Goal: Answer question/provide support: Share knowledge or assist other users

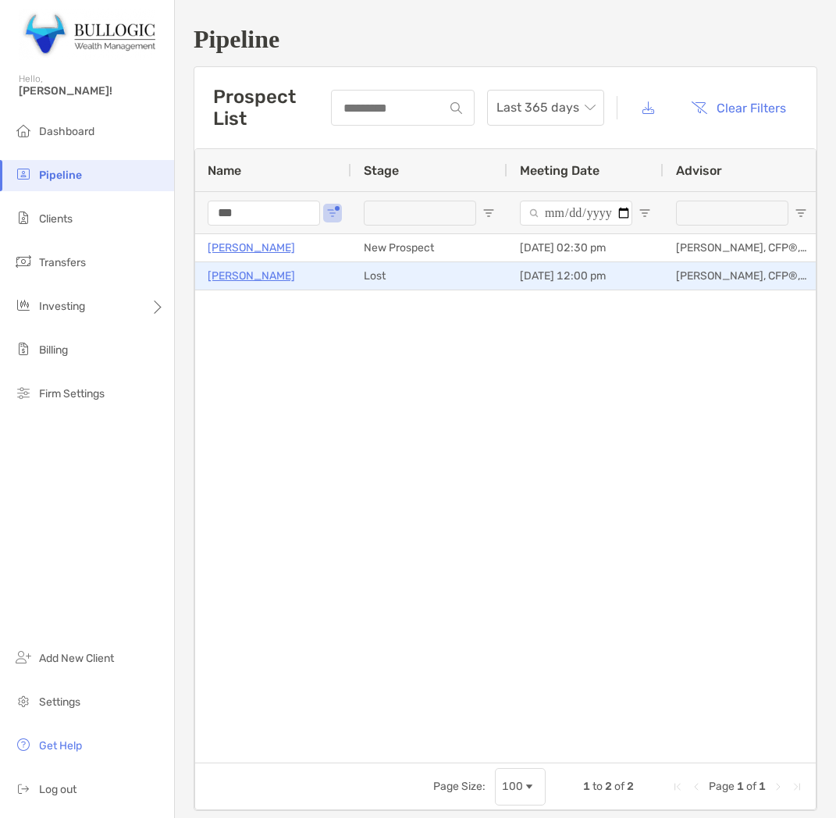
click at [264, 212] on input "***" at bounding box center [264, 212] width 112 height 25
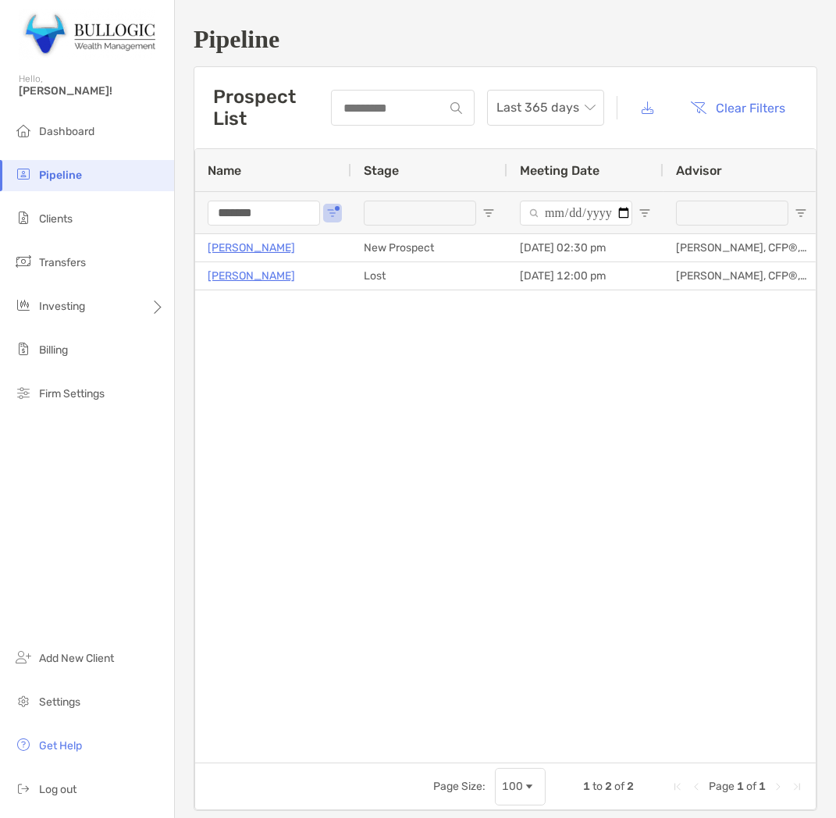
type input "*******"
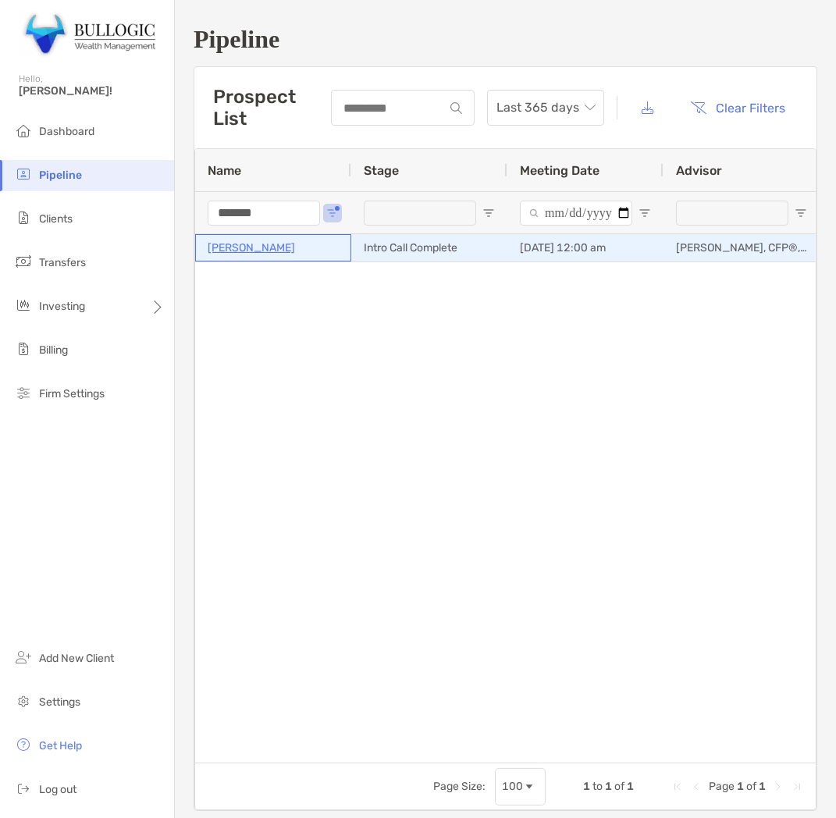
click at [247, 239] on p "[PERSON_NAME]" at bounding box center [251, 248] width 87 height 20
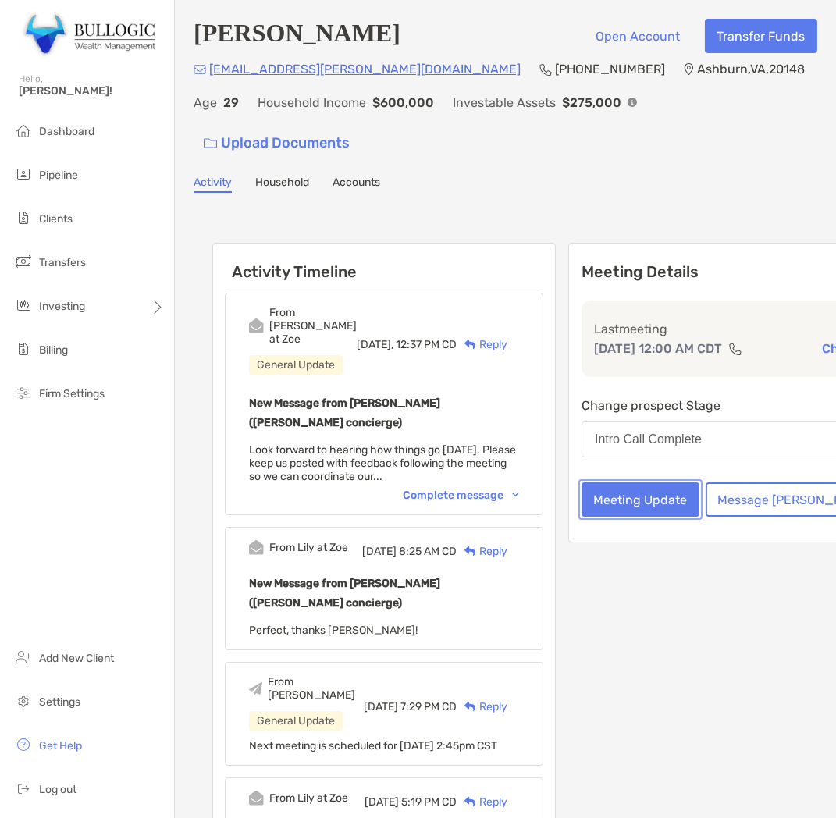
click at [625, 486] on button "Meeting Update" at bounding box center [640, 499] width 118 height 34
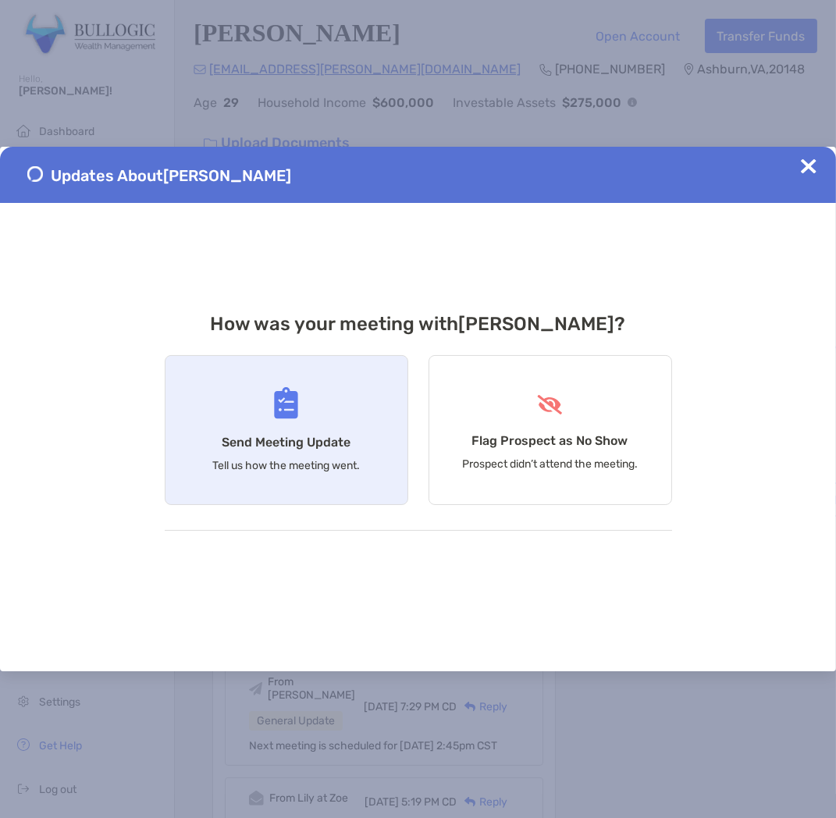
click at [377, 432] on div "Send Meeting Update Tell us how the meeting went." at bounding box center [286, 430] width 243 height 150
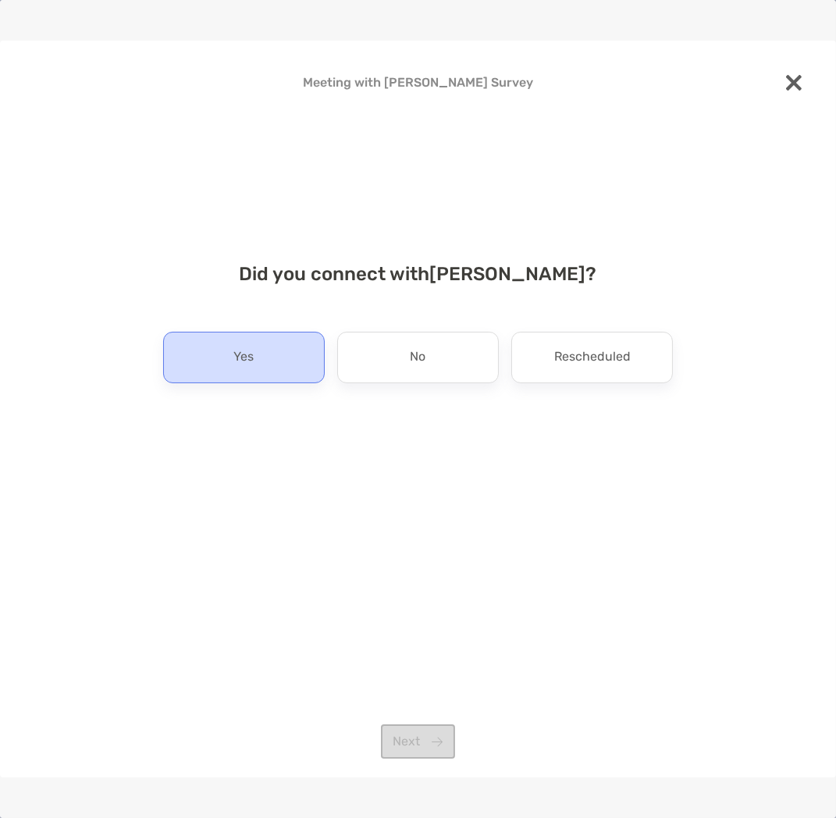
click at [293, 360] on div "Yes" at bounding box center [243, 357] width 161 height 51
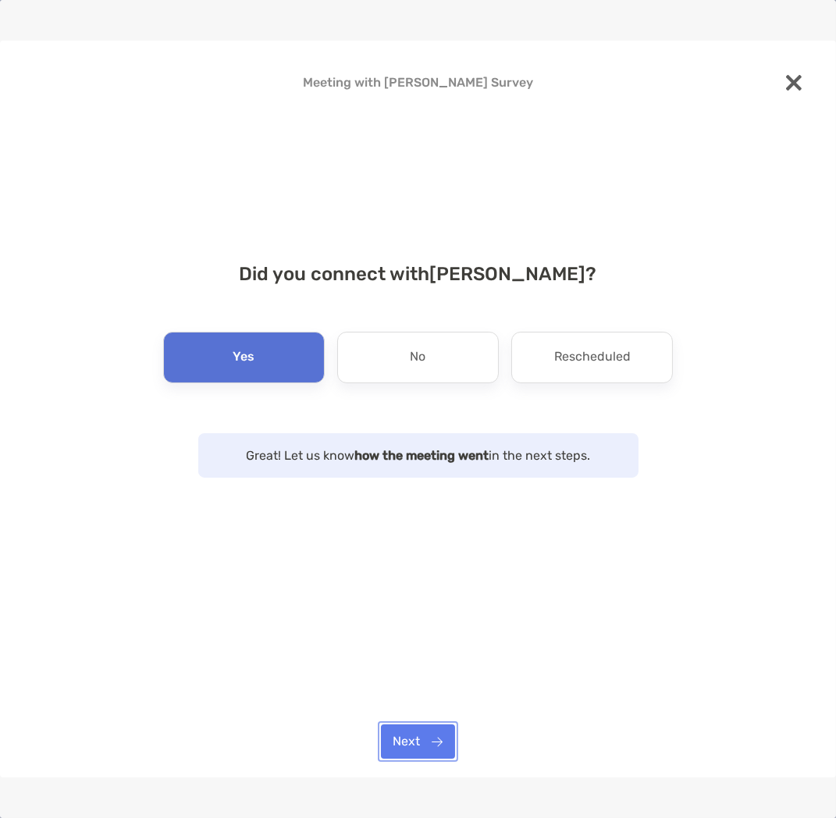
click at [411, 726] on button "Next" at bounding box center [418, 741] width 74 height 34
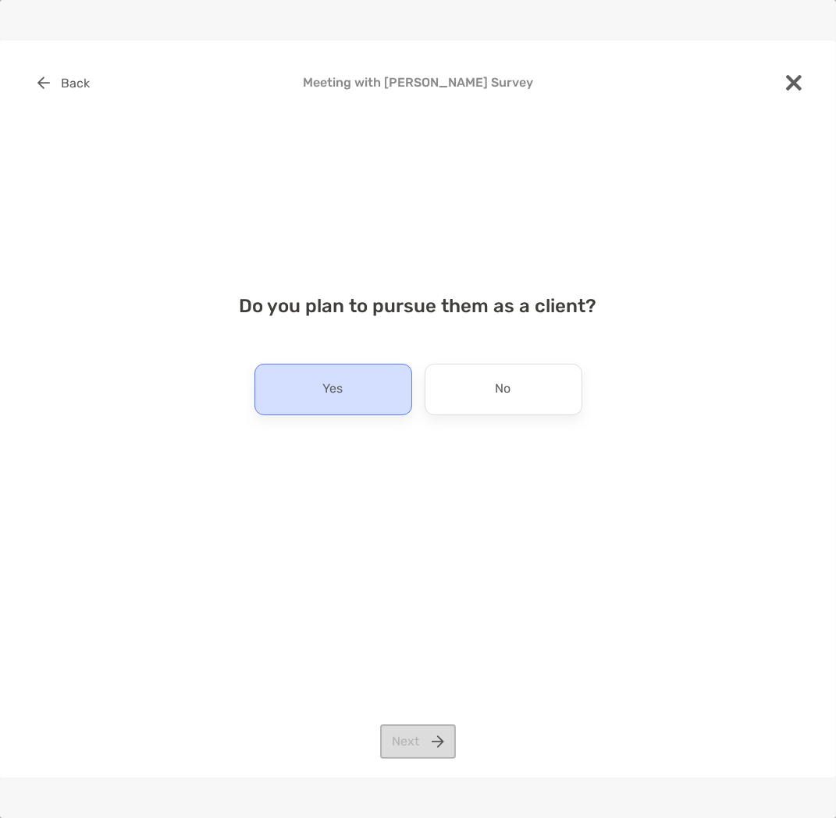
click at [285, 396] on div "Yes" at bounding box center [333, 389] width 158 height 51
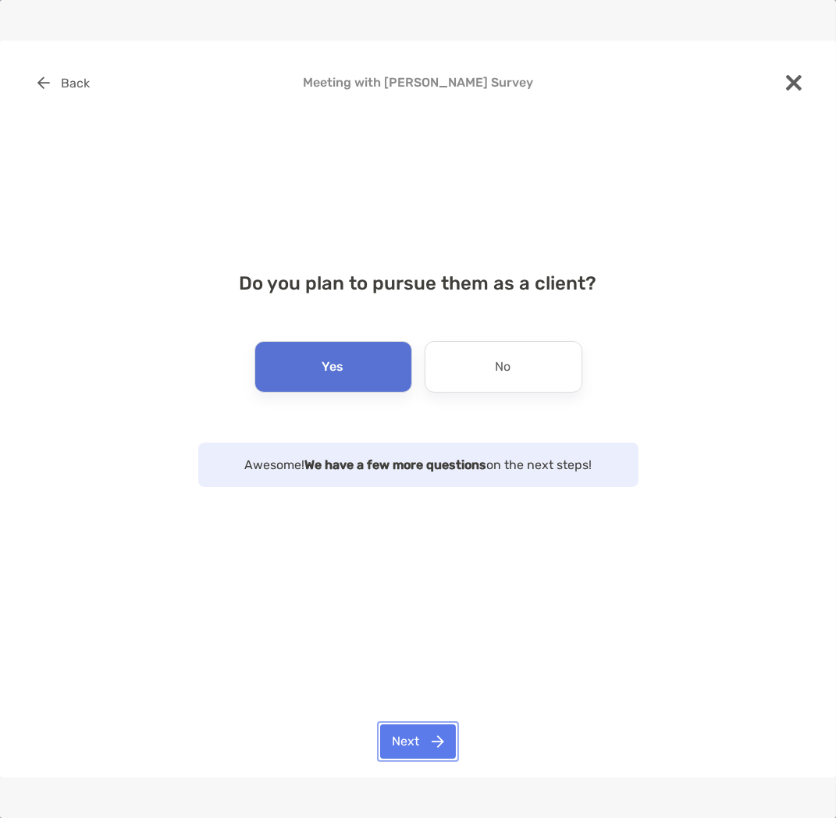
click at [420, 739] on button "Next" at bounding box center [418, 741] width 76 height 34
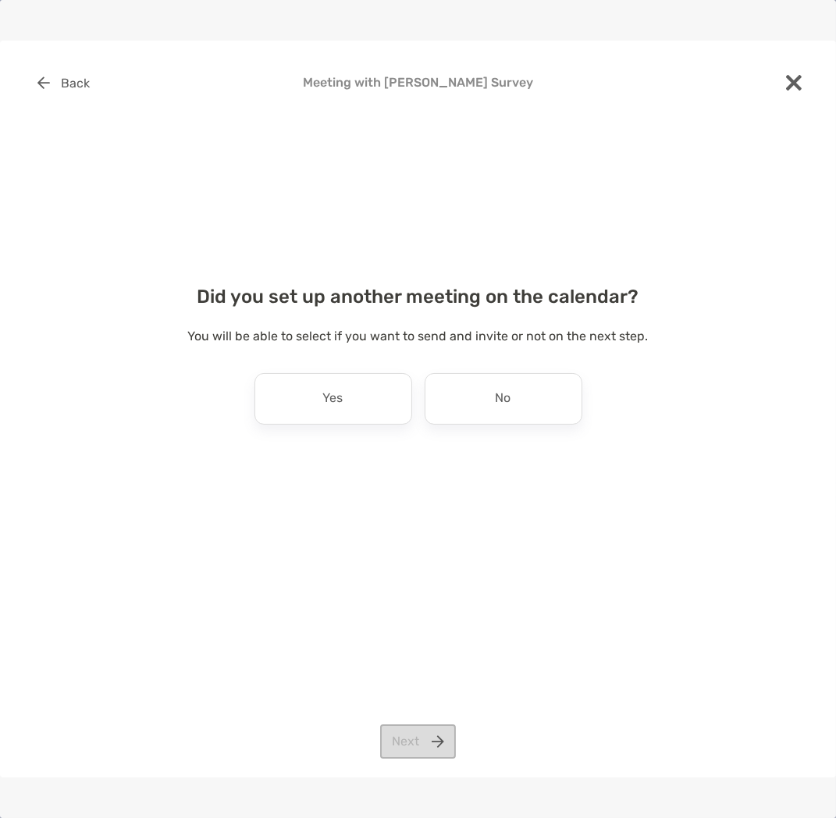
click at [333, 371] on div "You will be able to select if you want to send and invite or not on the next st…" at bounding box center [418, 349] width 786 height 47
click at [484, 401] on div "No" at bounding box center [503, 398] width 158 height 51
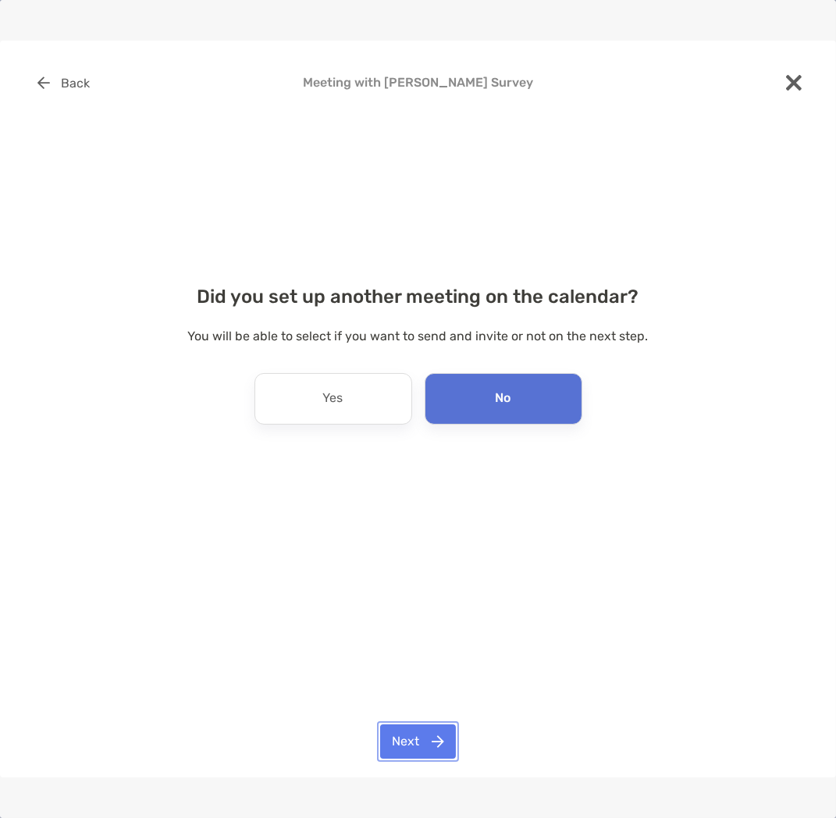
click at [446, 734] on button "Next" at bounding box center [418, 741] width 76 height 34
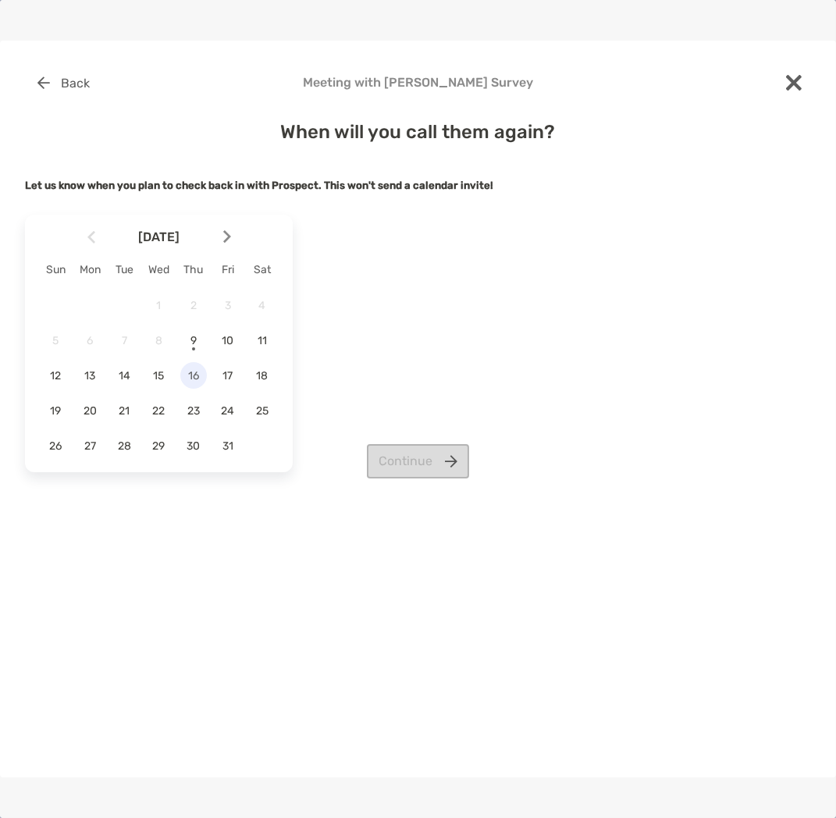
click at [197, 377] on span "16" at bounding box center [193, 375] width 27 height 13
click at [392, 451] on button "Continue" at bounding box center [418, 461] width 102 height 34
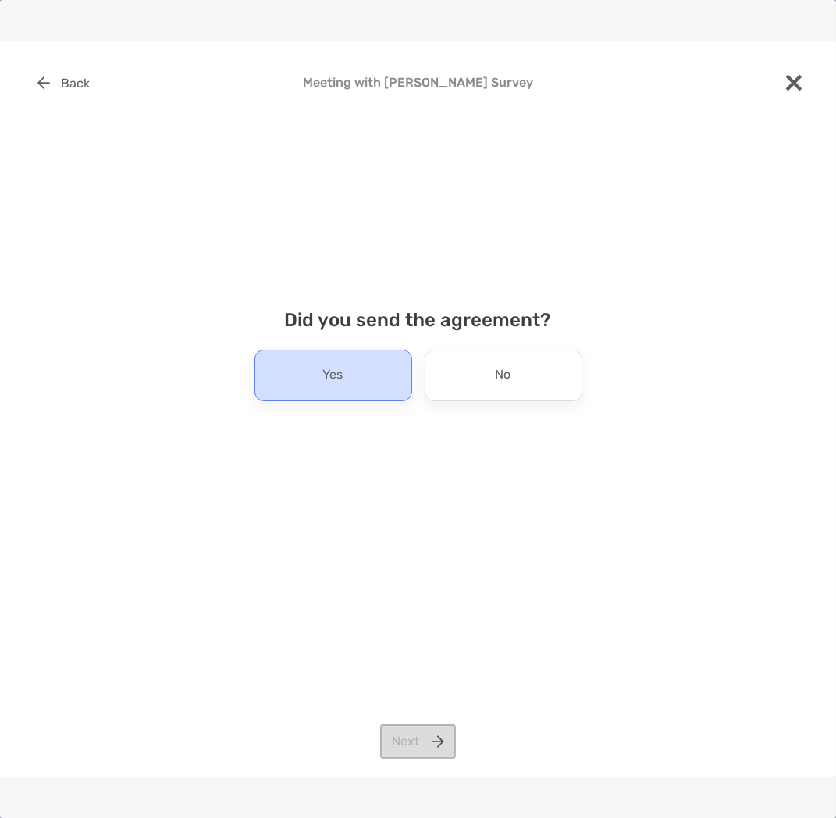
click at [398, 368] on div "Yes" at bounding box center [333, 374] width 158 height 51
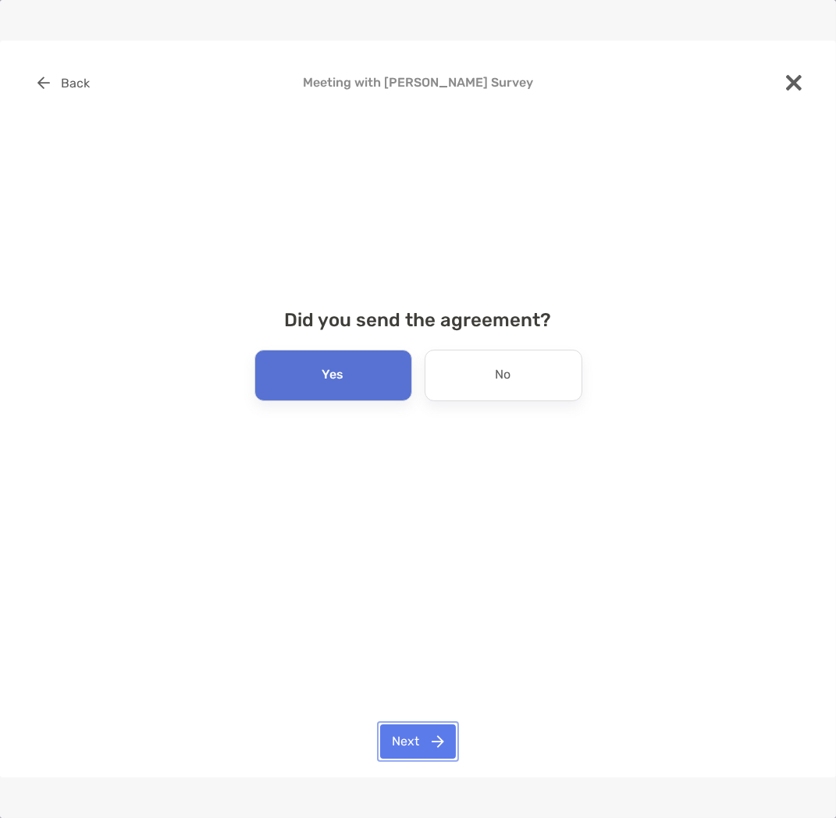
click at [411, 747] on button "Next" at bounding box center [418, 741] width 76 height 34
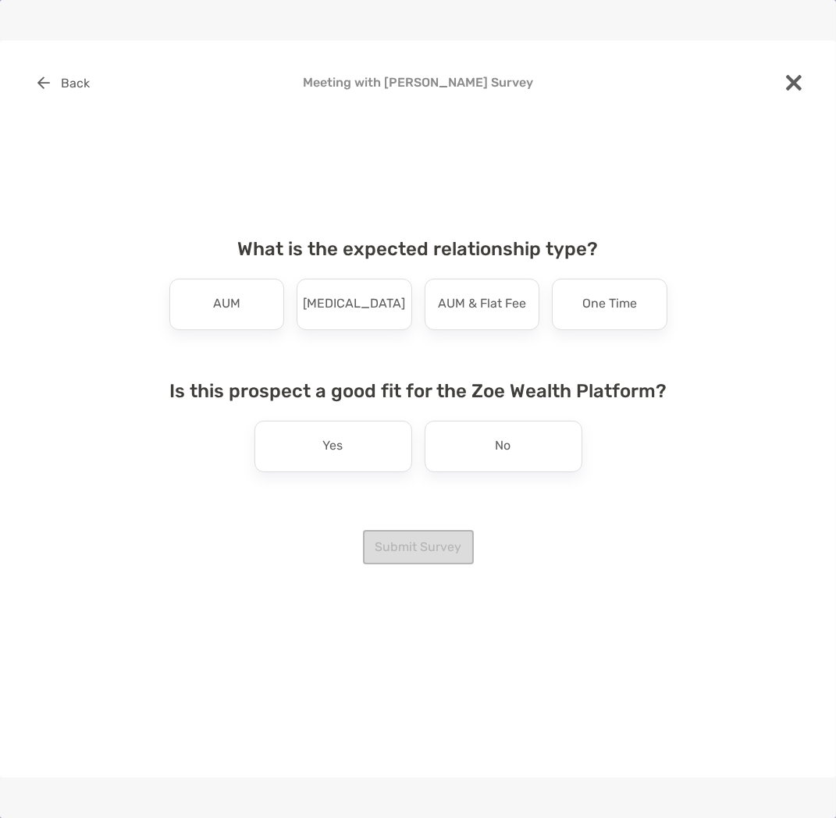
click at [339, 304] on p "[MEDICAL_DATA]" at bounding box center [354, 304] width 102 height 25
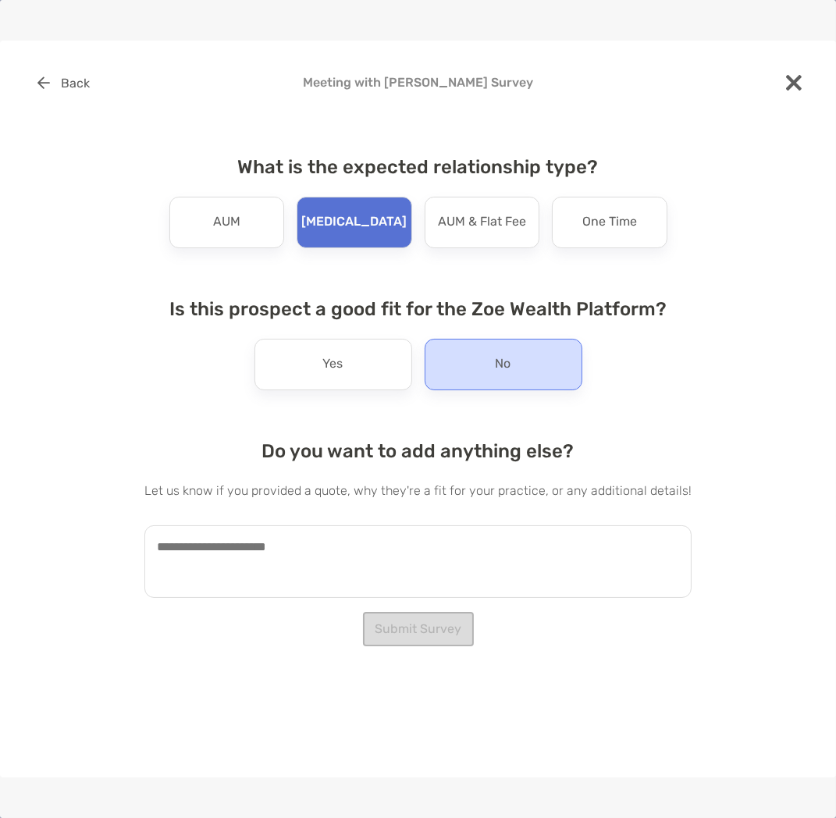
click at [486, 354] on div "No" at bounding box center [503, 364] width 158 height 51
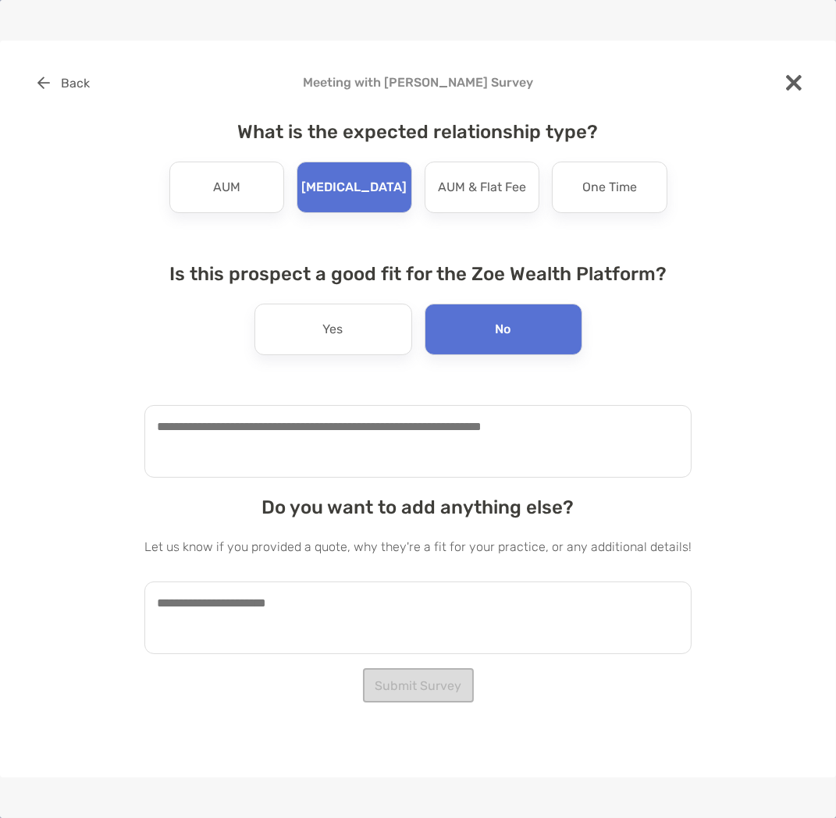
click at [354, 597] on textarea at bounding box center [417, 617] width 547 height 73
click at [470, 325] on div "No" at bounding box center [503, 328] width 158 height 51
drag, startPoint x: 290, startPoint y: 659, endPoint x: 295, endPoint y: 645, distance: 14.8
click at [290, 661] on div "Back Meeting with [PERSON_NAME] Survey What is the expected relationship type? …" at bounding box center [418, 409] width 836 height 736
click at [309, 408] on textarea "To enrich screen reader interactions, please activate Accessibility in Grammarl…" at bounding box center [417, 441] width 547 height 73
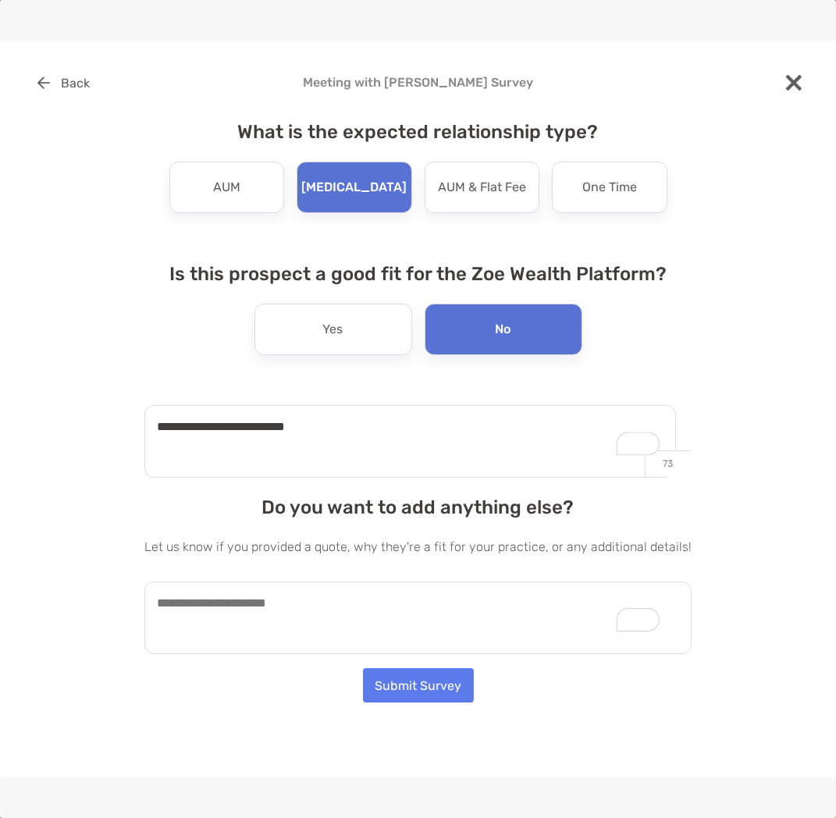
type textarea "**********"
click at [309, 598] on textarea "To enrich screen reader interactions, please activate Accessibility in Grammarl…" at bounding box center [417, 617] width 547 height 73
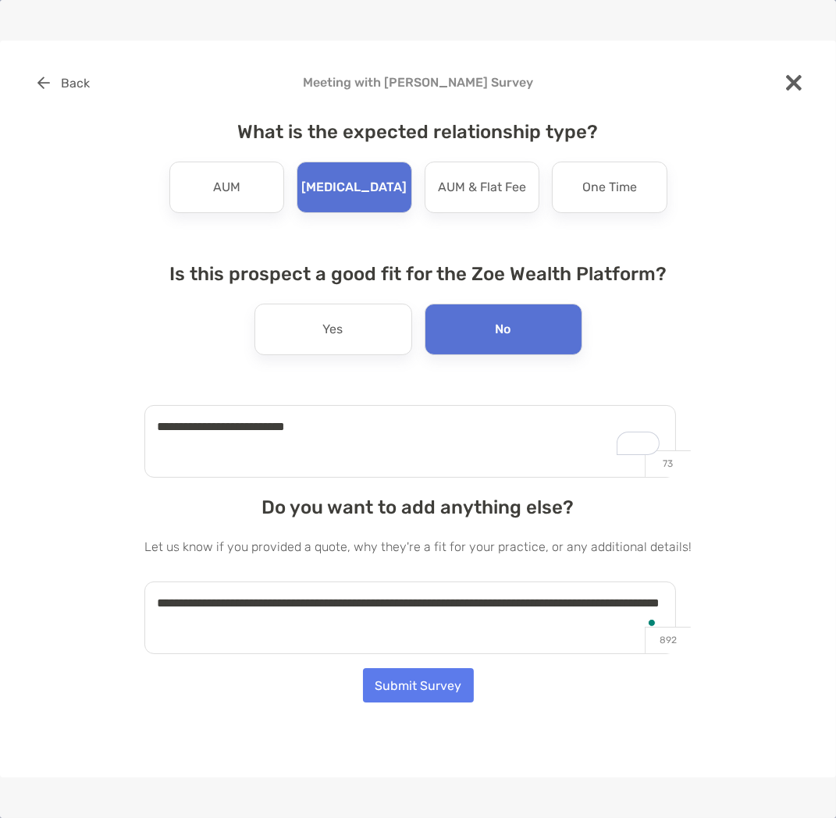
type textarea "**********"
click at [403, 680] on button "Submit Survey" at bounding box center [418, 685] width 111 height 34
